Goal: Task Accomplishment & Management: Use online tool/utility

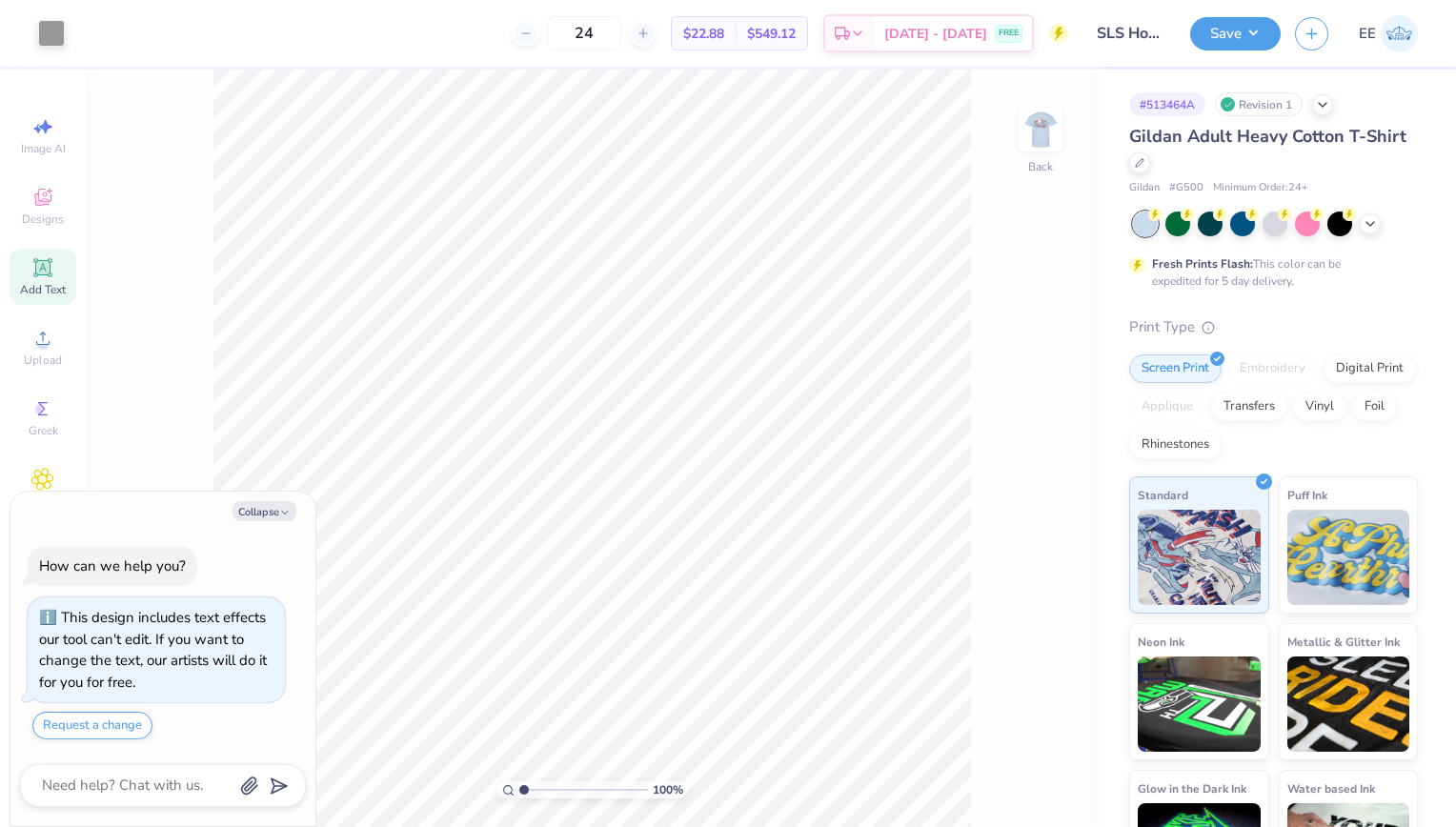
click at [70, 303] on div "Add Text" at bounding box center [42, 277] width 66 height 56
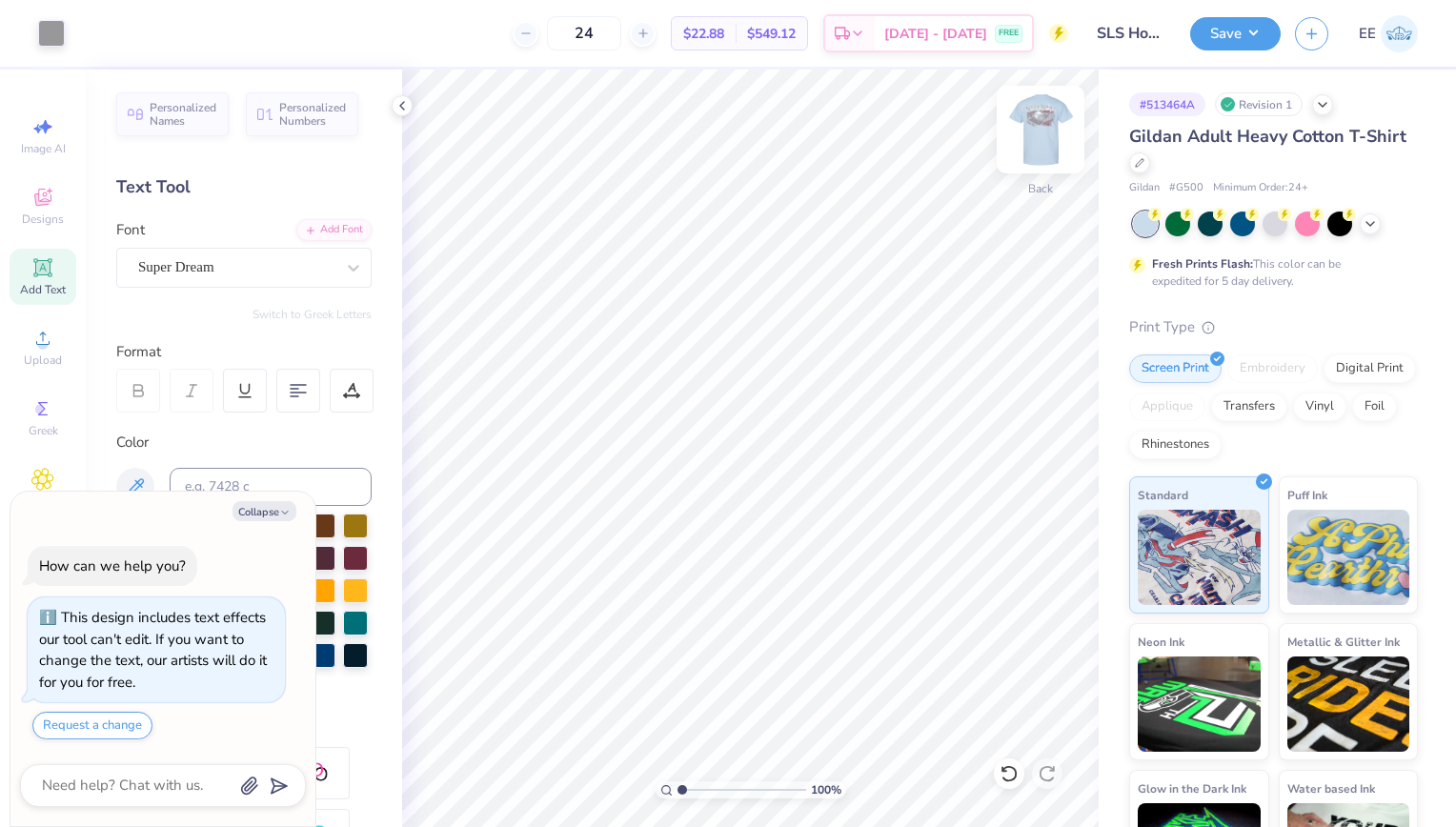
click at [1050, 149] on img at bounding box center [1040, 129] width 76 height 76
type textarea "x"
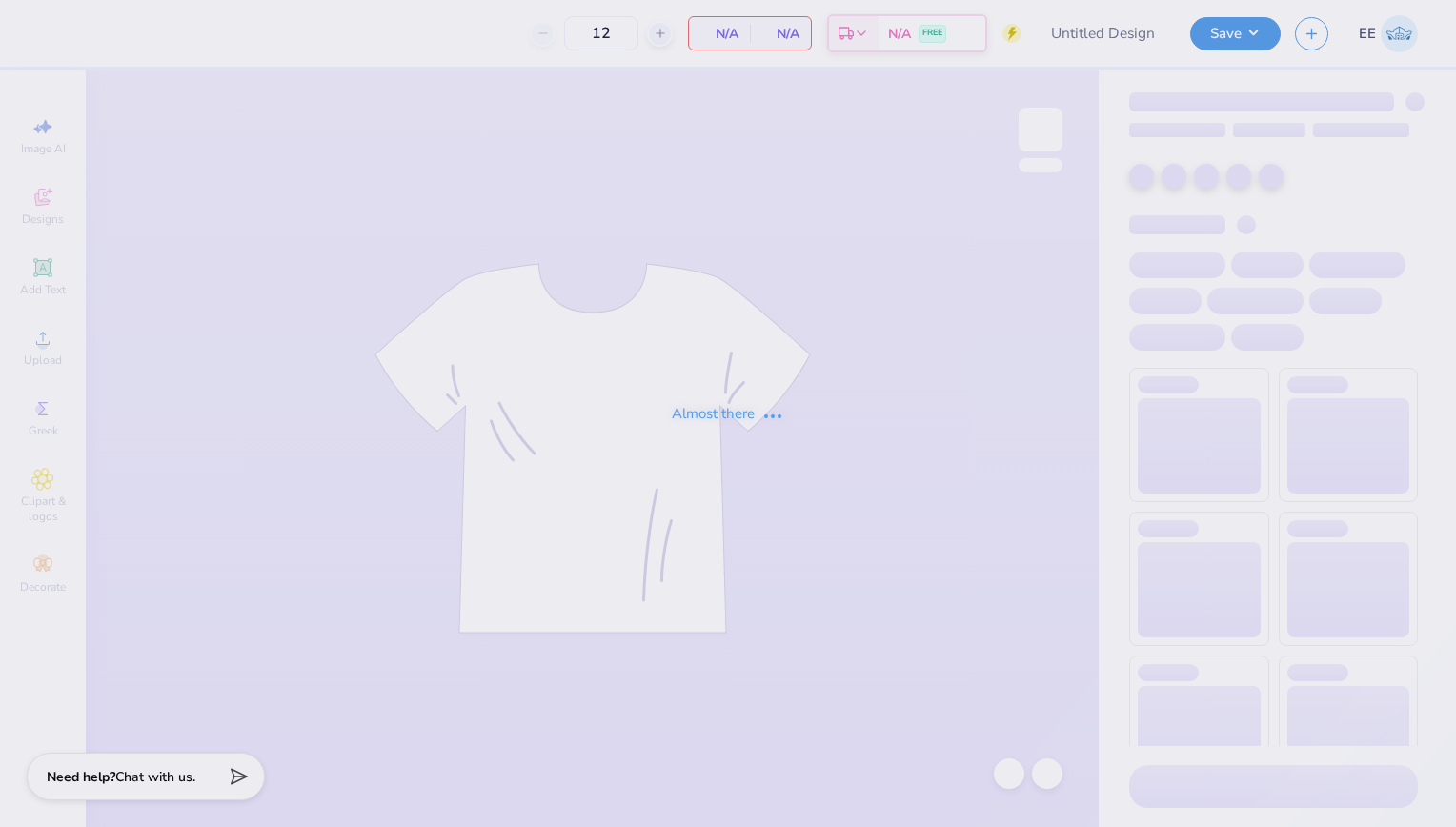
type input "SLS Homecoming Shirts"
type input "24"
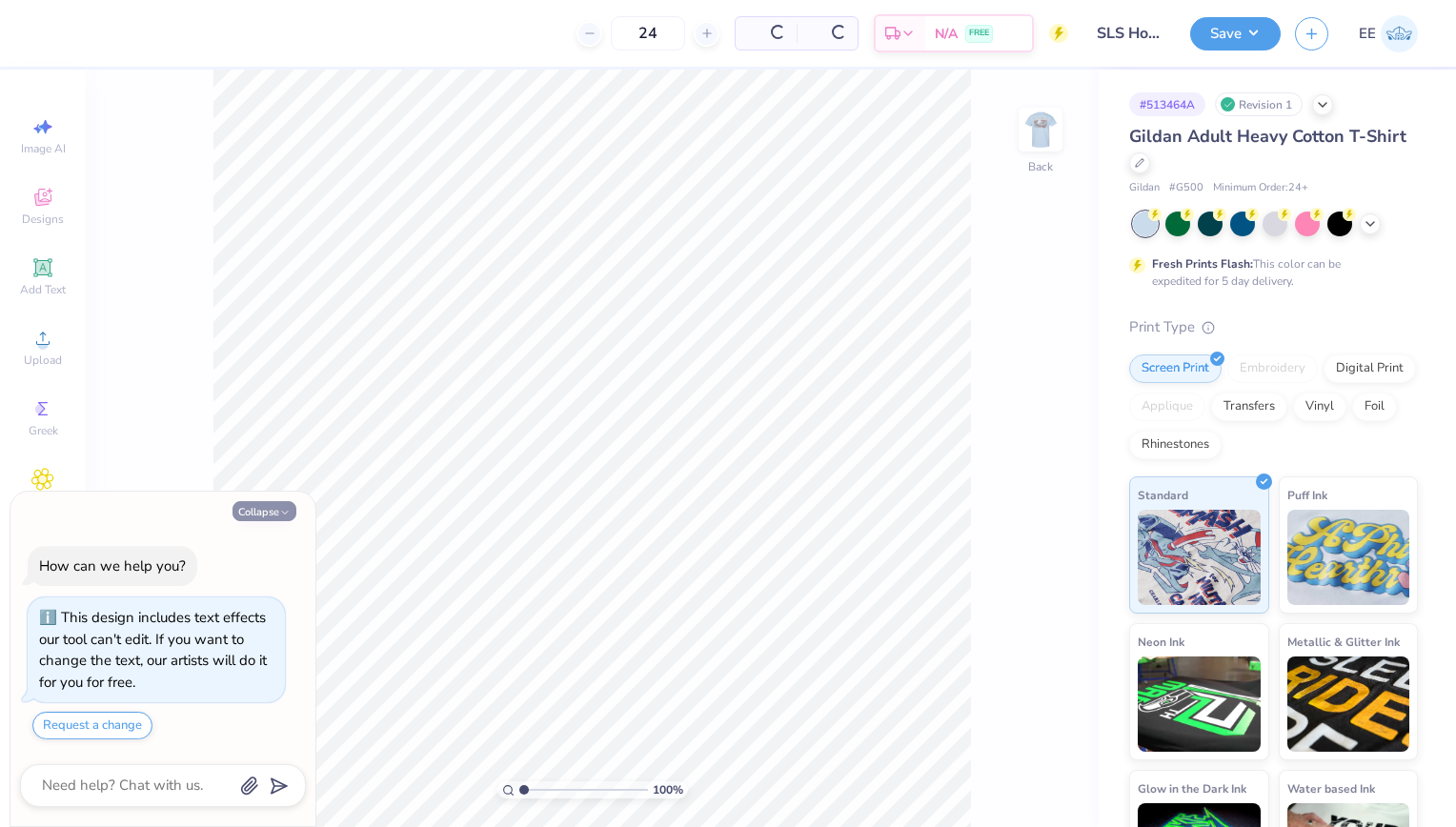
click at [261, 506] on button "Collapse" at bounding box center [264, 511] width 63 height 20
type textarea "x"
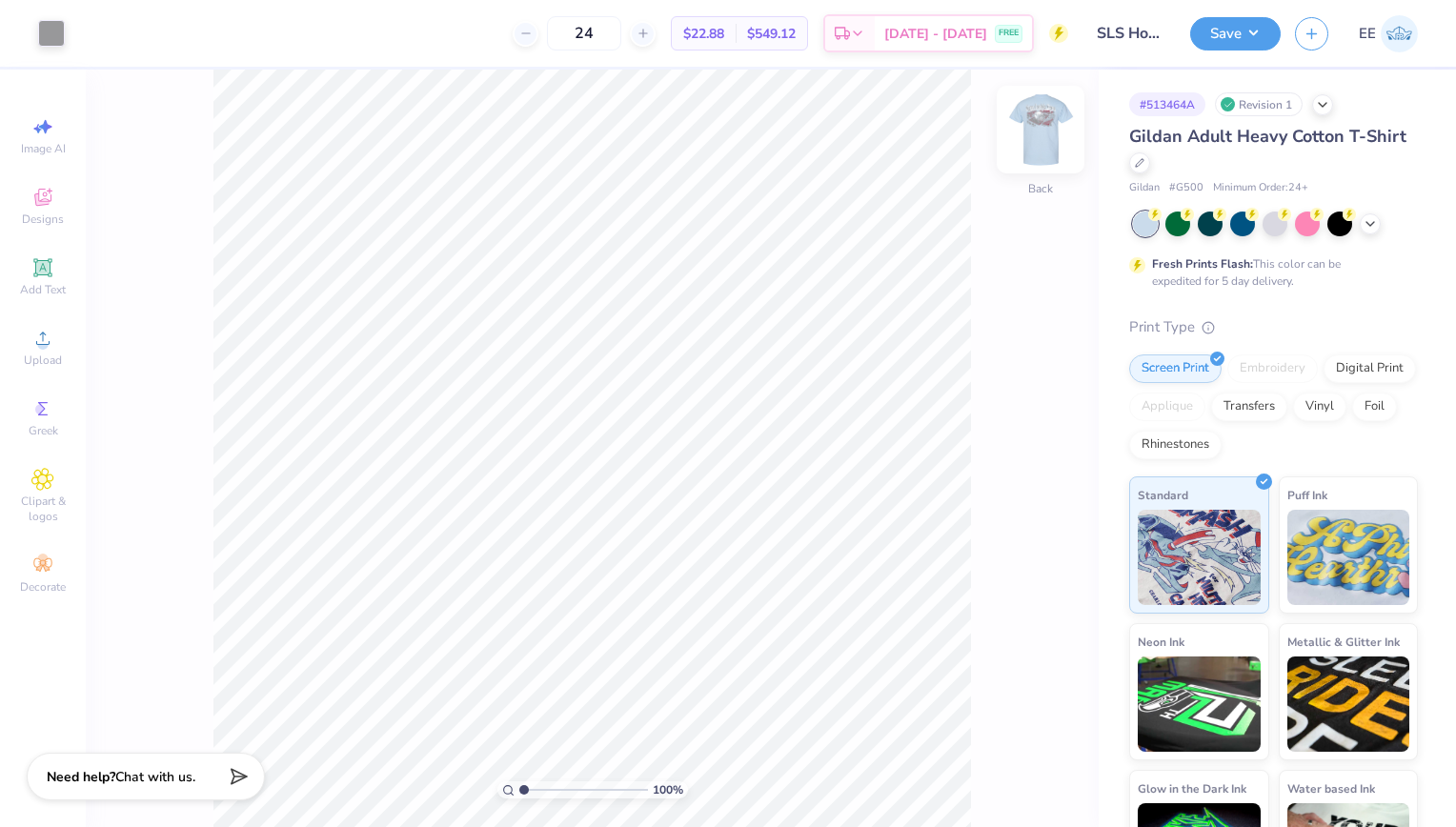
click at [1033, 158] on img at bounding box center [1040, 129] width 76 height 76
type input "1.17980538705892"
